Goal: Task Accomplishment & Management: Use online tool/utility

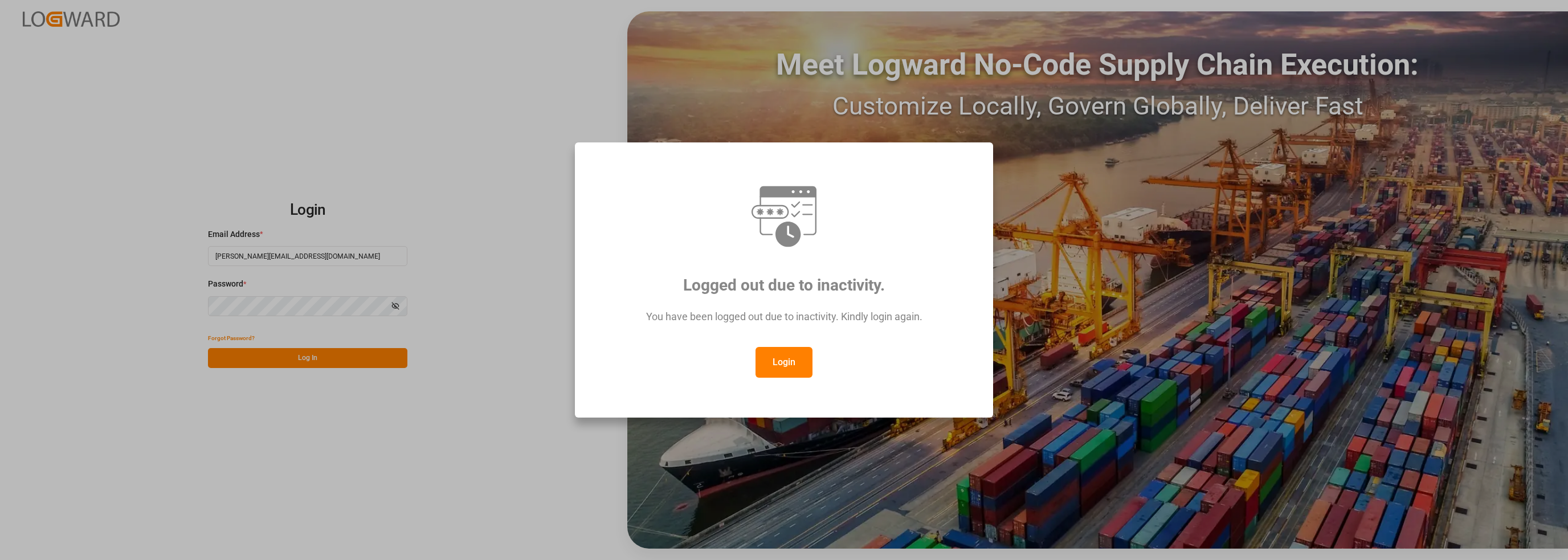
drag, startPoint x: 774, startPoint y: 354, endPoint x: 697, endPoint y: 349, distance: 77.2
click at [774, 359] on button "Login" at bounding box center [784, 362] width 57 height 31
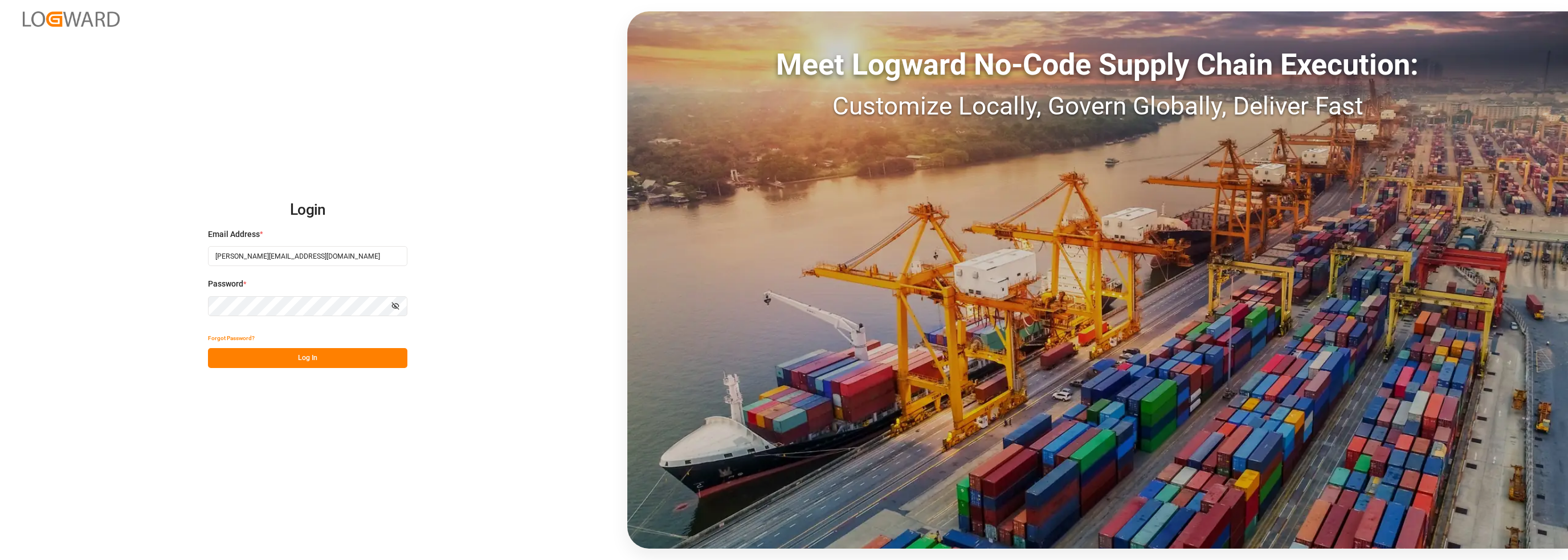
click at [312, 359] on button "Log In" at bounding box center [308, 358] width 200 height 20
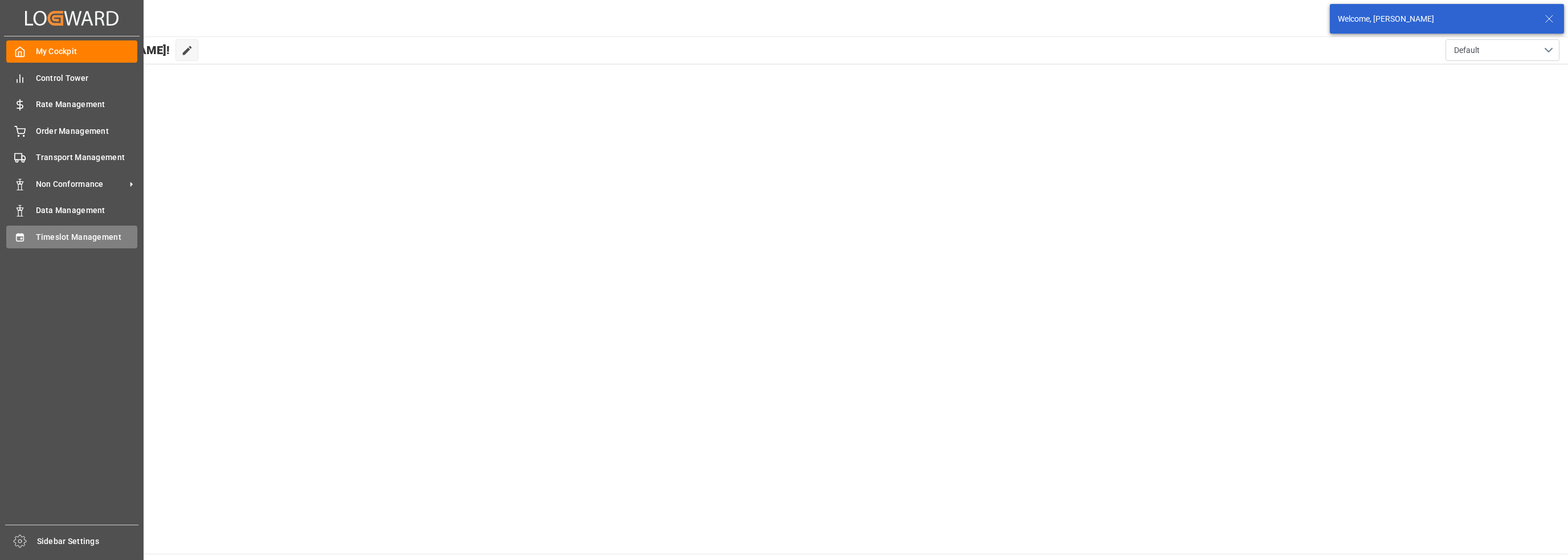
click at [42, 243] on span "Timeslot Management" at bounding box center [87, 237] width 102 height 12
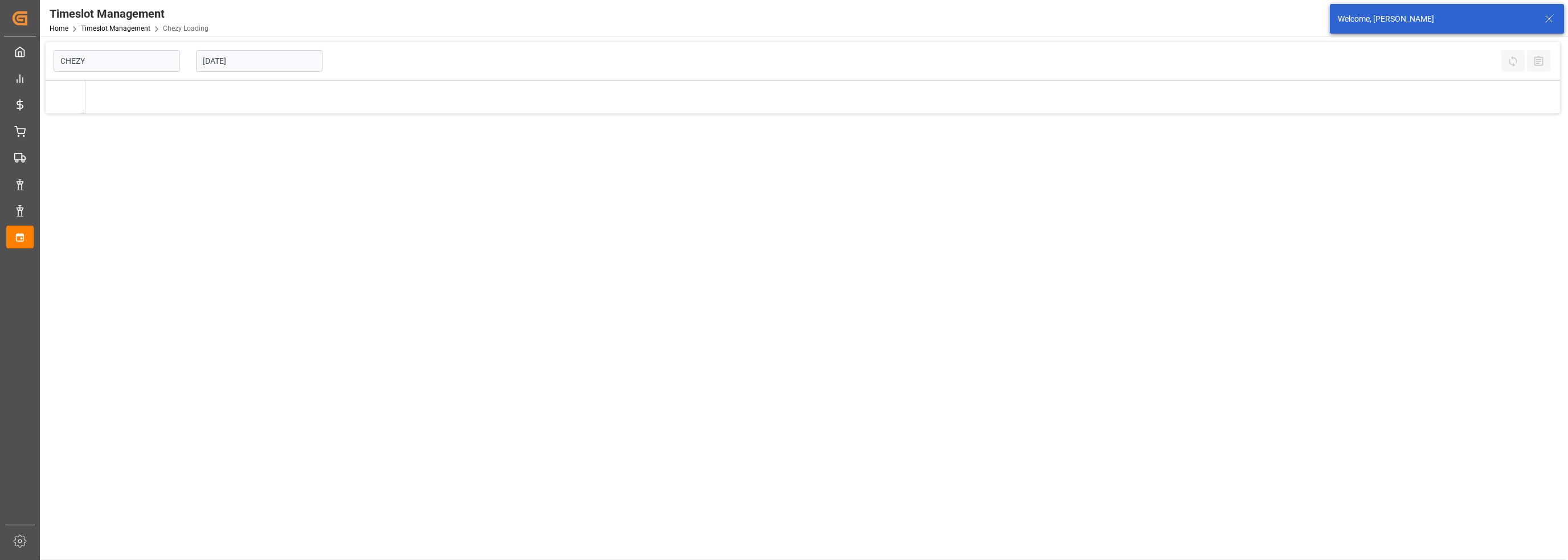
type input "Chezy Loading"
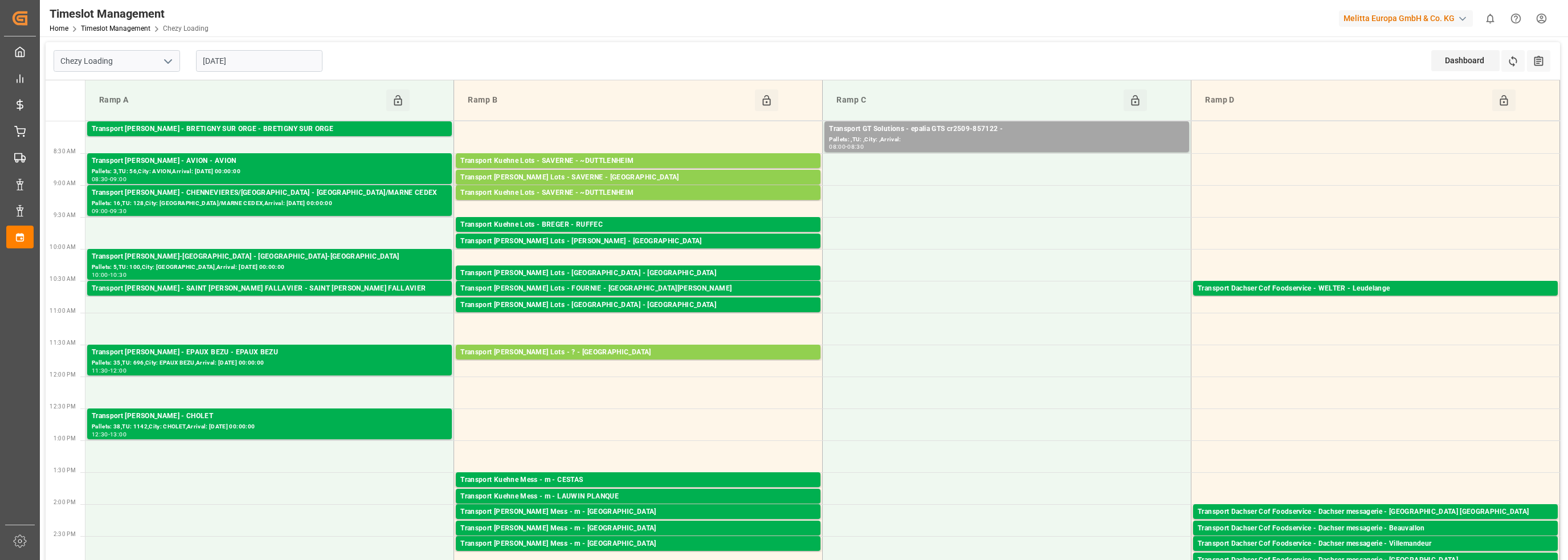
click at [257, 61] on input "[DATE]" at bounding box center [260, 61] width 127 height 22
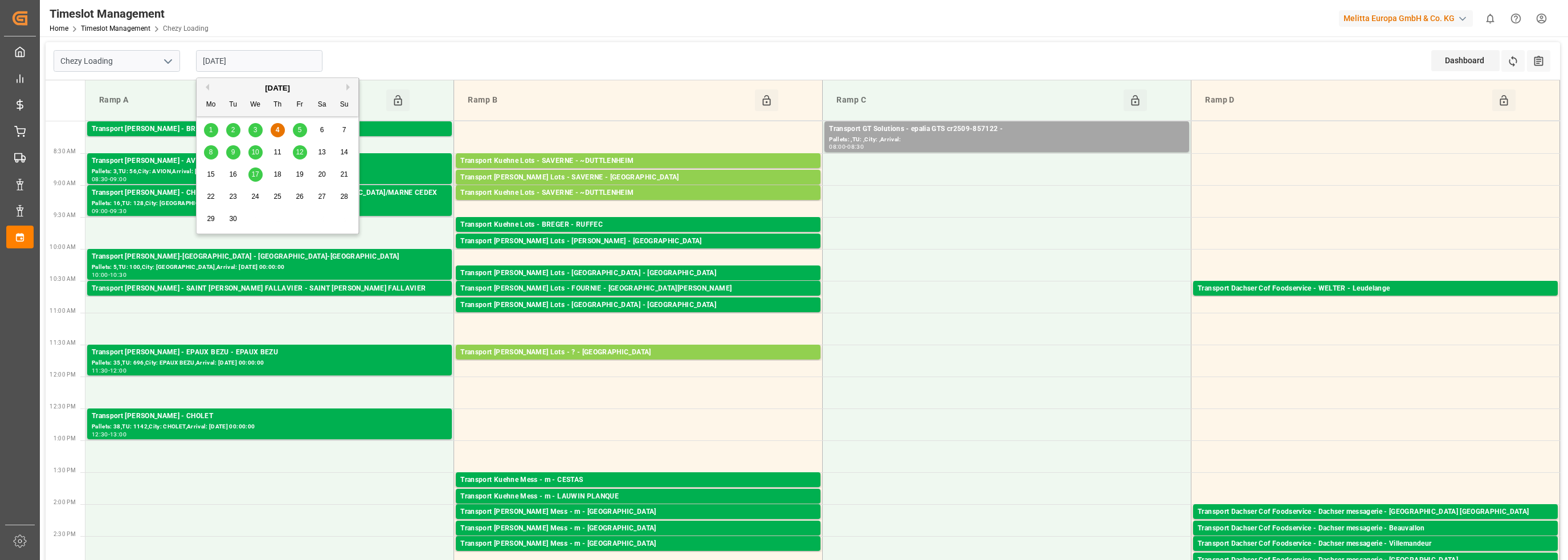
click at [302, 133] on div "5" at bounding box center [300, 131] width 15 height 14
type input "[DATE]"
